Goal: Use online tool/utility: Utilize a website feature to perform a specific function

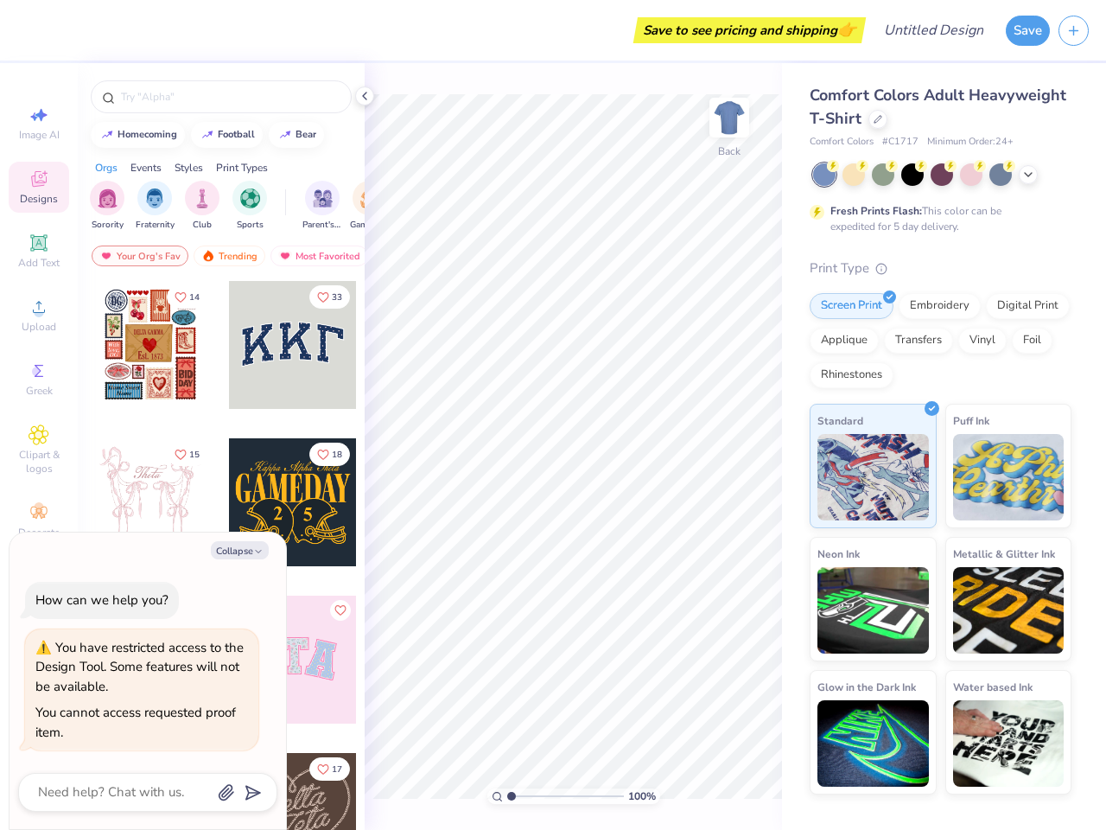
click at [1028, 30] on button "Save" at bounding box center [1028, 31] width 44 height 30
click at [1074, 30] on line "button" at bounding box center [1074, 30] width 9 height 0
click at [39, 123] on icon at bounding box center [39, 115] width 21 height 21
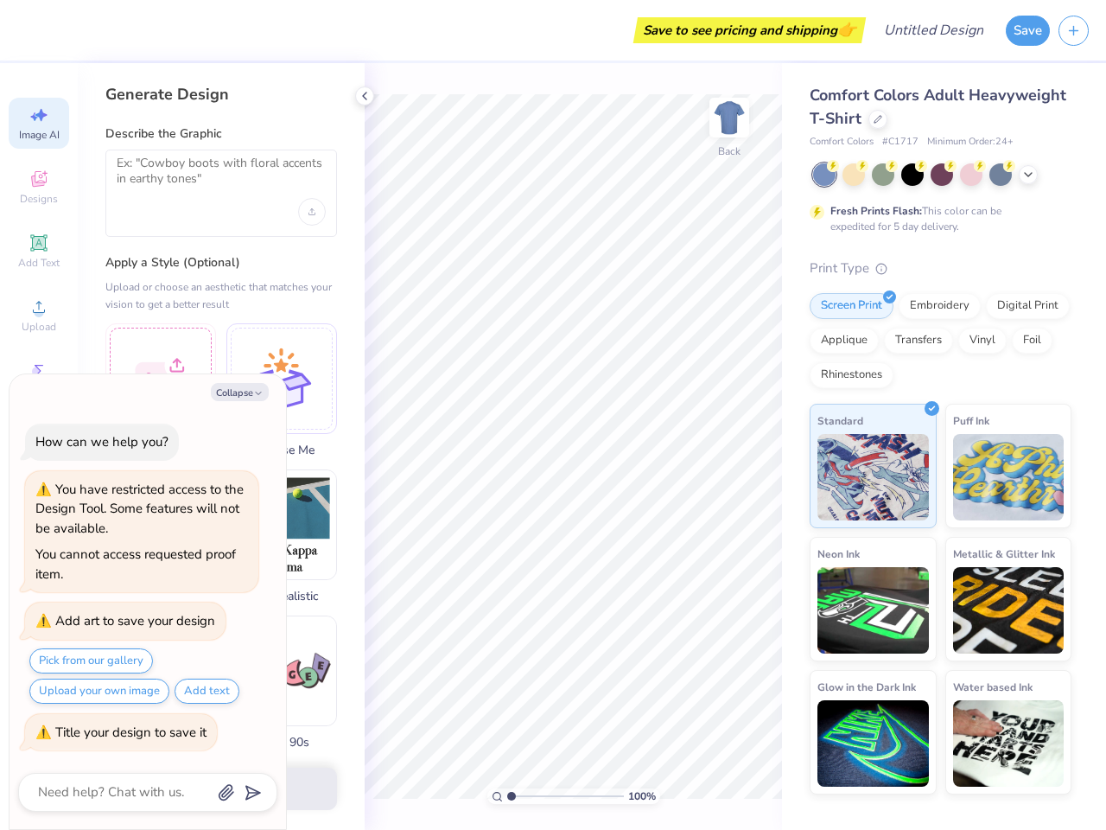
type textarea "x"
click at [39, 187] on icon at bounding box center [39, 179] width 21 height 21
click at [39, 251] on icon at bounding box center [39, 243] width 21 height 21
click at [39, 315] on circle at bounding box center [39, 313] width 10 height 10
click at [39, 379] on div "Collapse How can we help you? You have restricted access to the Design Tool. So…" at bounding box center [148, 601] width 277 height 455
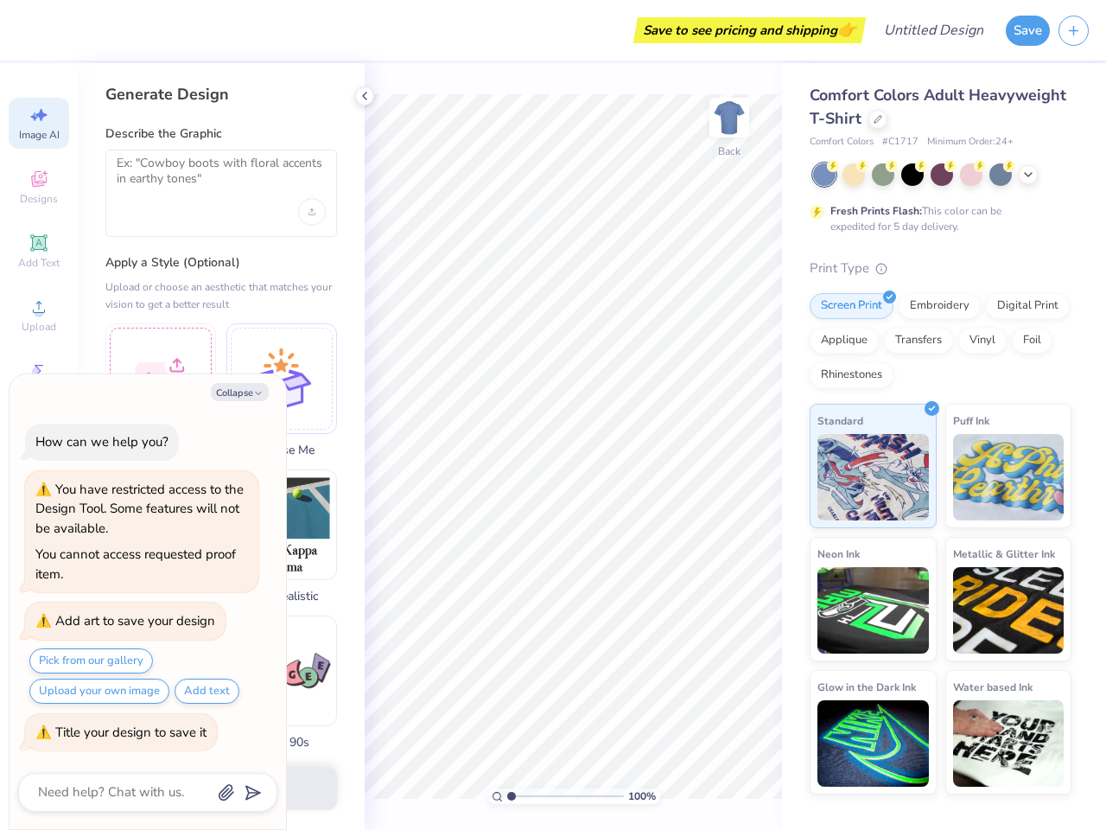
click at [39, 449] on div "How can we help you?" at bounding box center [101, 441] width 133 height 17
click at [39, 520] on div "You have restricted access to the Design Tool. Some features will not be availa…" at bounding box center [139, 509] width 208 height 56
